Goal: Task Accomplishment & Management: Use online tool/utility

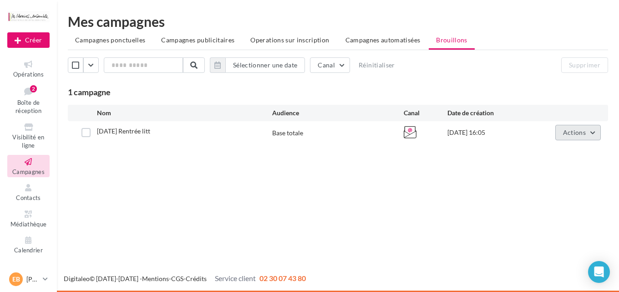
click at [580, 135] on span "Actions" at bounding box center [574, 132] width 23 height 8
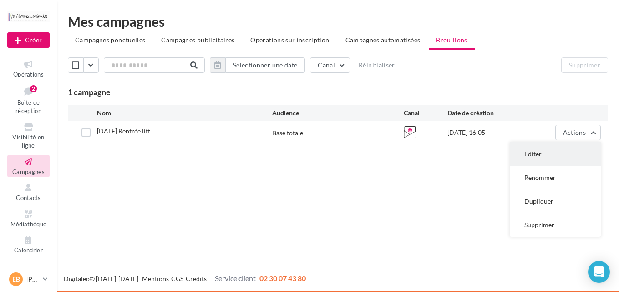
click at [567, 151] on button "Editer" at bounding box center [555, 154] width 91 height 24
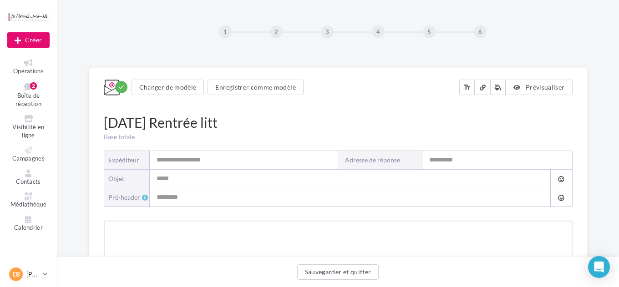
type input "**********"
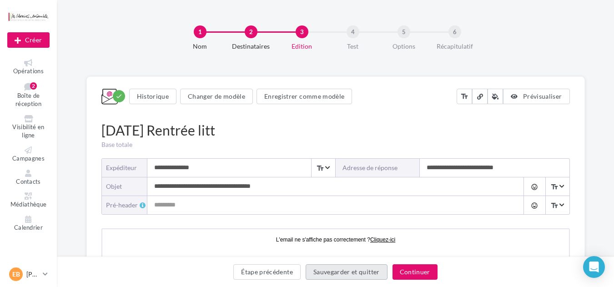
click at [366, 271] on button "Sauvegarder et quitter" at bounding box center [347, 271] width 82 height 15
